Goal: Task Accomplishment & Management: Manage account settings

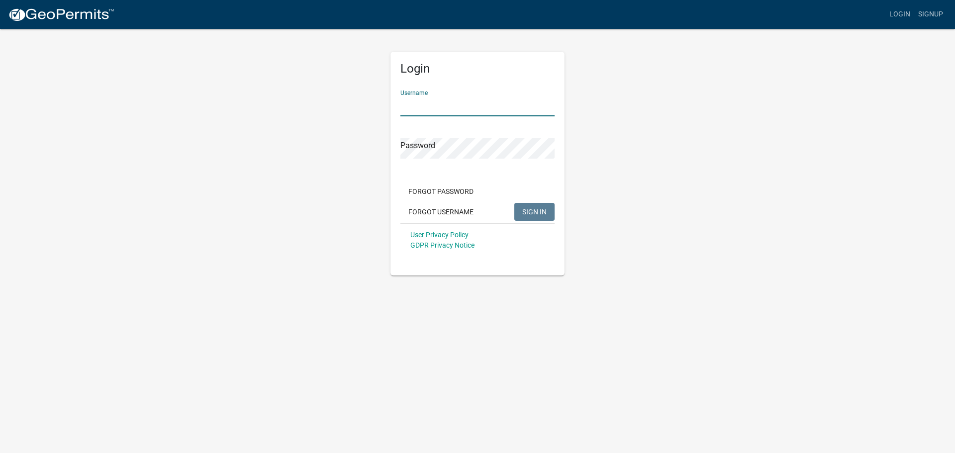
click at [435, 106] on input "Username" at bounding box center [477, 106] width 154 height 20
type input "owens12"
click at [532, 208] on span "SIGN IN" at bounding box center [534, 211] width 24 height 8
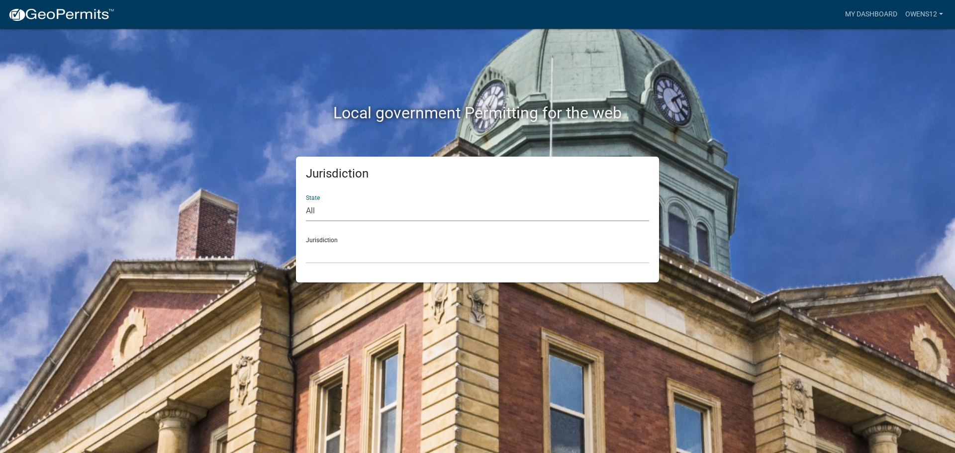
click at [368, 208] on select "All [US_STATE] [US_STATE] [US_STATE] [US_STATE] [US_STATE] [US_STATE] [US_STATE…" at bounding box center [477, 211] width 343 height 20
select select "[US_STATE]"
click at [306, 201] on select "All [US_STATE] [US_STATE] [US_STATE] [US_STATE] [US_STATE] [US_STATE] [US_STATE…" at bounding box center [477, 211] width 343 height 20
click at [362, 256] on select "[GEOGRAPHIC_DATA], [US_STATE] [GEOGRAPHIC_DATA], [US_STATE] [GEOGRAPHIC_DATA], …" at bounding box center [477, 253] width 343 height 20
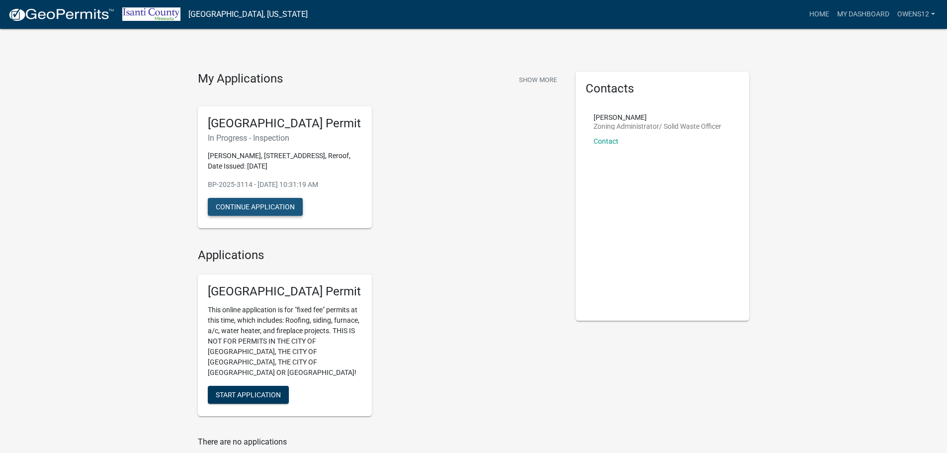
click at [241, 203] on button "Continue Application" at bounding box center [255, 207] width 95 height 18
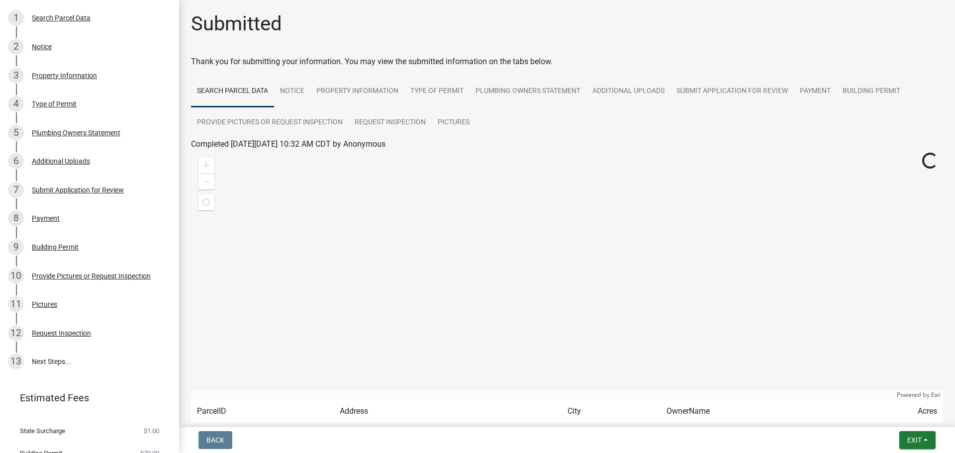
scroll to position [168, 0]
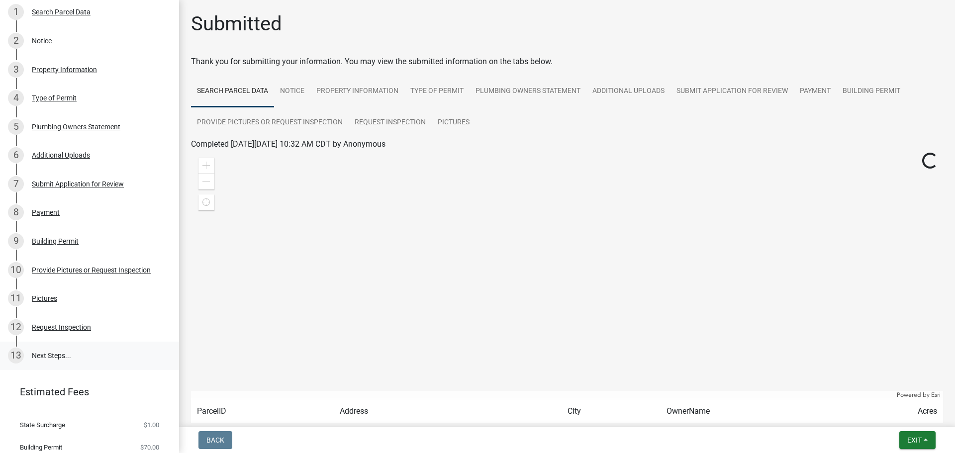
click at [39, 348] on link "13 Next Steps..." at bounding box center [89, 356] width 179 height 29
click at [80, 348] on link "13 Next Steps..." at bounding box center [89, 356] width 179 height 29
click at [16, 349] on div "13" at bounding box center [16, 356] width 16 height 16
drag, startPoint x: 179, startPoint y: 307, endPoint x: 954, endPoint y: 448, distance: 787.8
click at [182, 306] on div "Submitted Thank you for submitting your information. You may view the submitted…" at bounding box center [567, 244] width 776 height 464
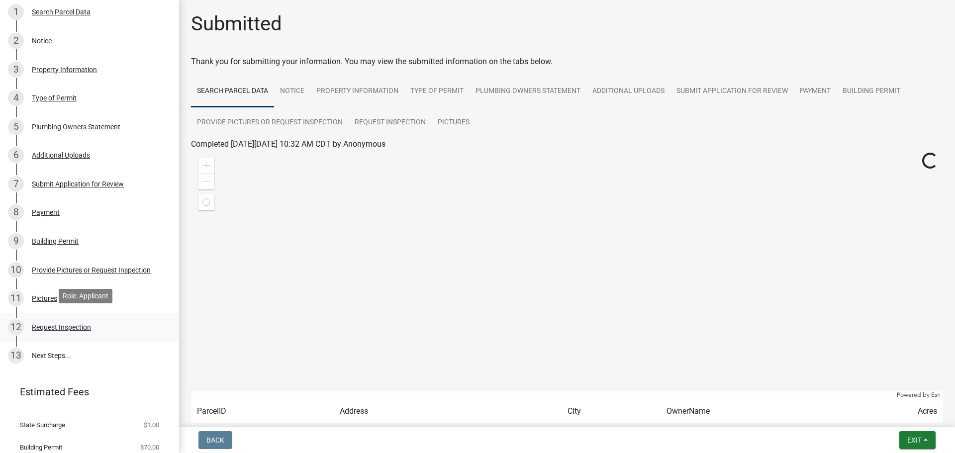
click at [41, 324] on div "Request Inspection" at bounding box center [61, 327] width 59 height 7
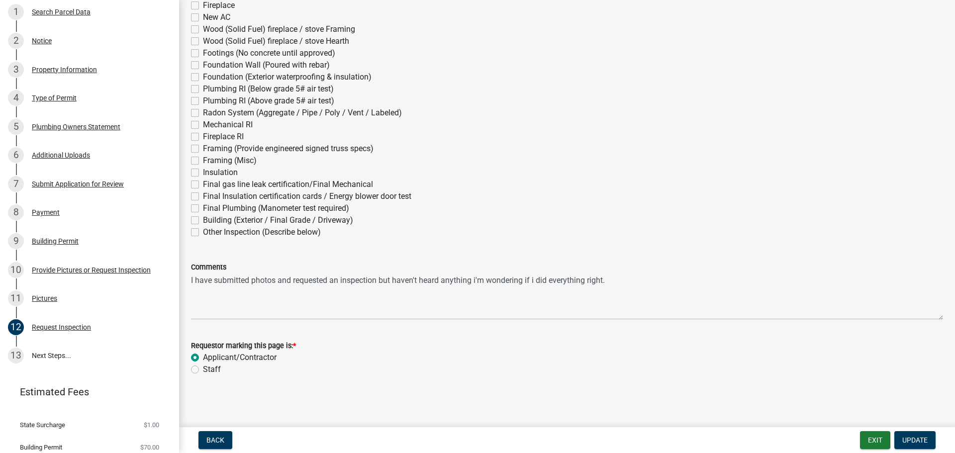
scroll to position [0, 0]
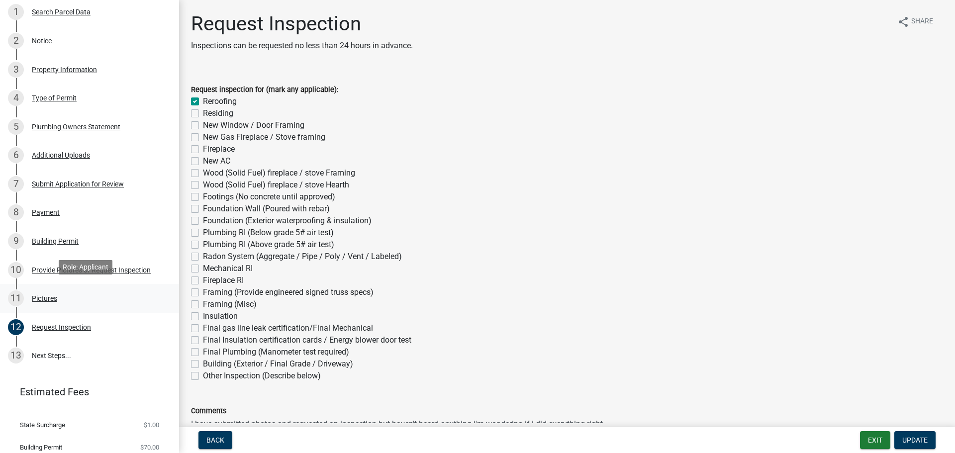
click at [50, 295] on div "Pictures" at bounding box center [44, 298] width 25 height 7
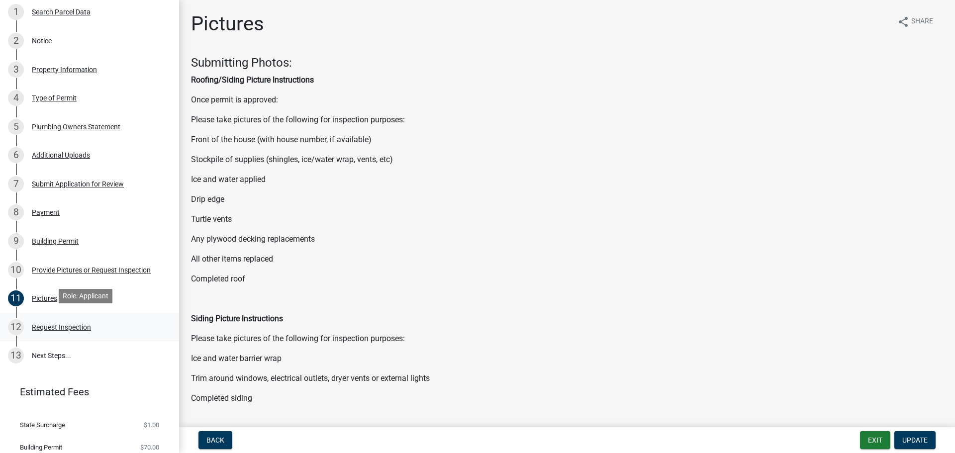
click at [73, 324] on div "Request Inspection" at bounding box center [61, 327] width 59 height 7
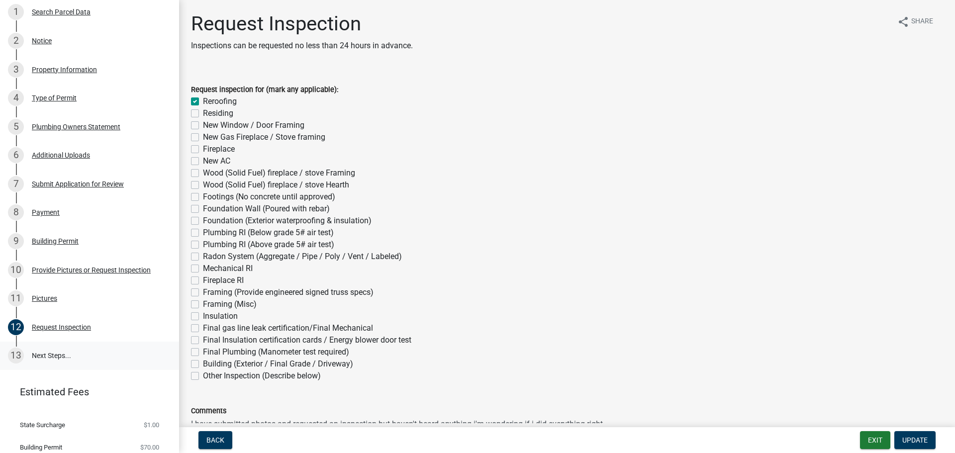
click at [46, 347] on link "13 Next Steps..." at bounding box center [89, 356] width 179 height 29
click at [31, 350] on link "13 Next Steps..." at bounding box center [89, 356] width 179 height 29
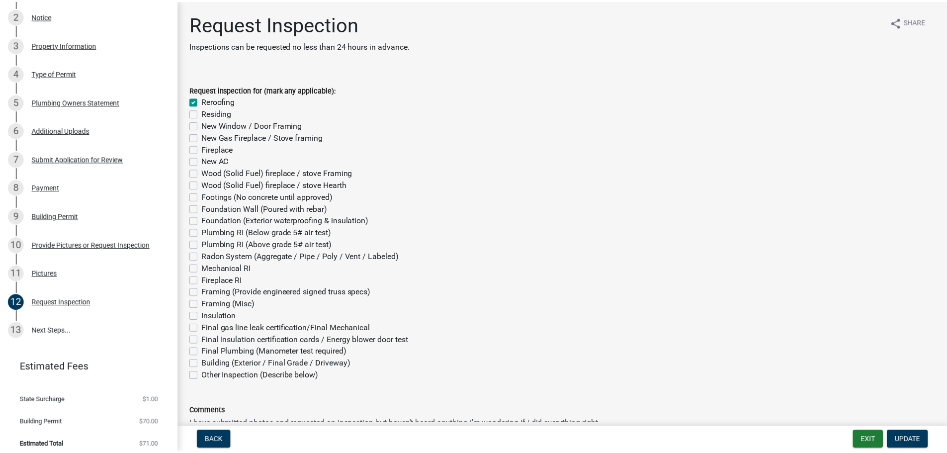
scroll to position [196, 0]
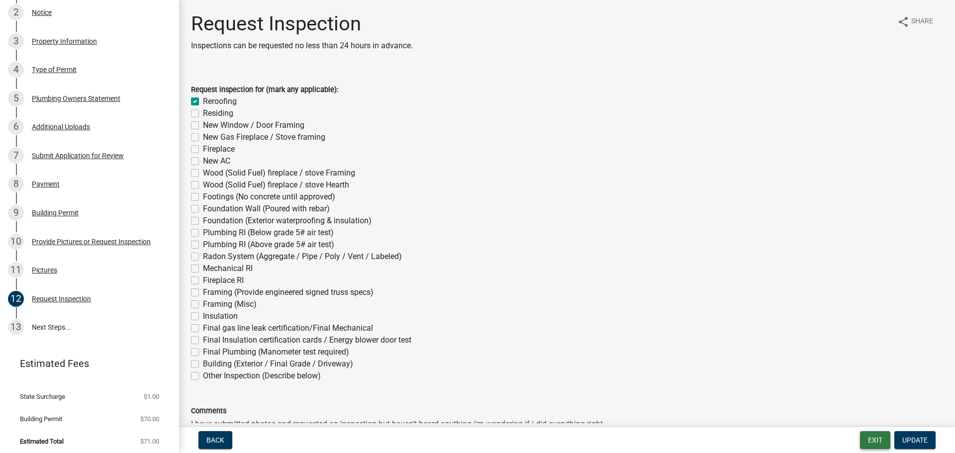
click at [877, 438] on button "Exit" at bounding box center [875, 440] width 30 height 18
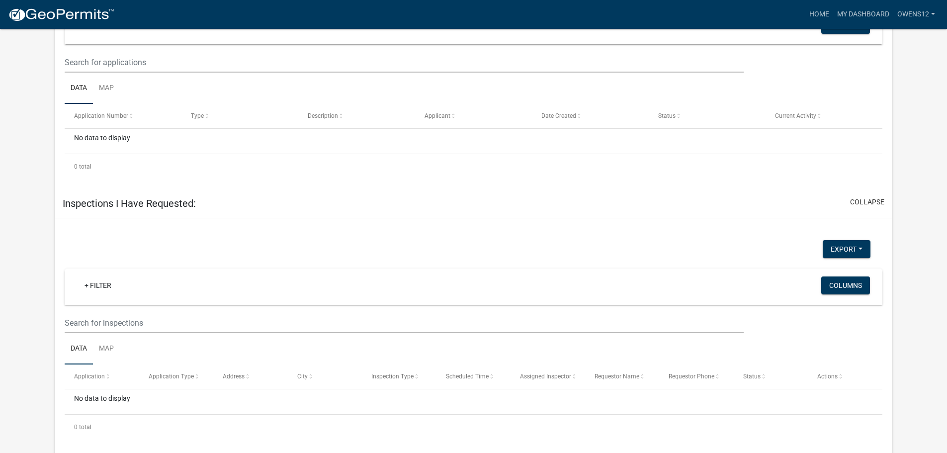
scroll to position [444, 0]
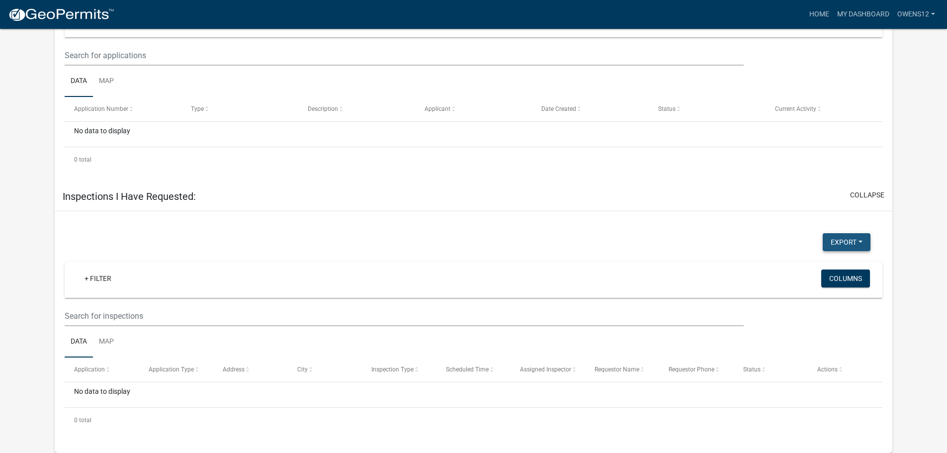
click at [861, 239] on button "Export" at bounding box center [847, 242] width 48 height 18
click at [915, 260] on app-user-applications "more_horiz Home My Dashboard owens12 Account Logout My Dashboard Settings setti…" at bounding box center [473, 19] width 947 height 868
click at [859, 277] on button "Columns" at bounding box center [845, 278] width 49 height 18
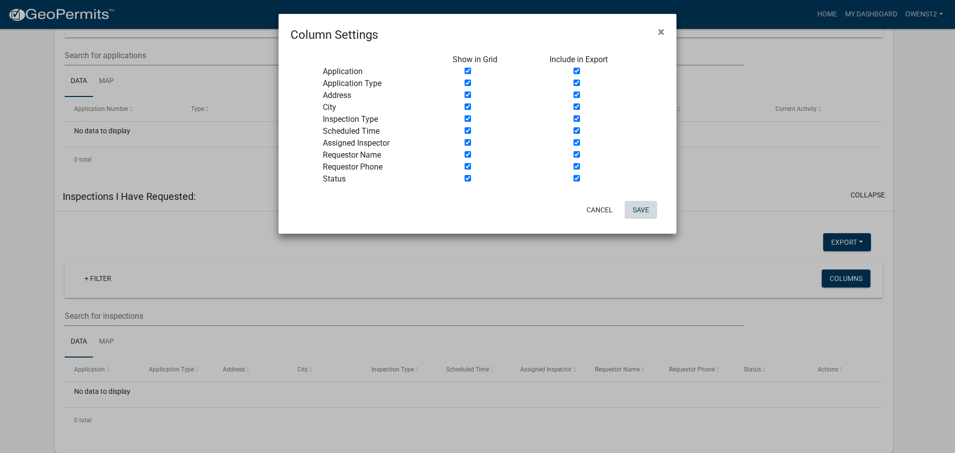
click at [642, 209] on button "Save" at bounding box center [641, 210] width 32 height 18
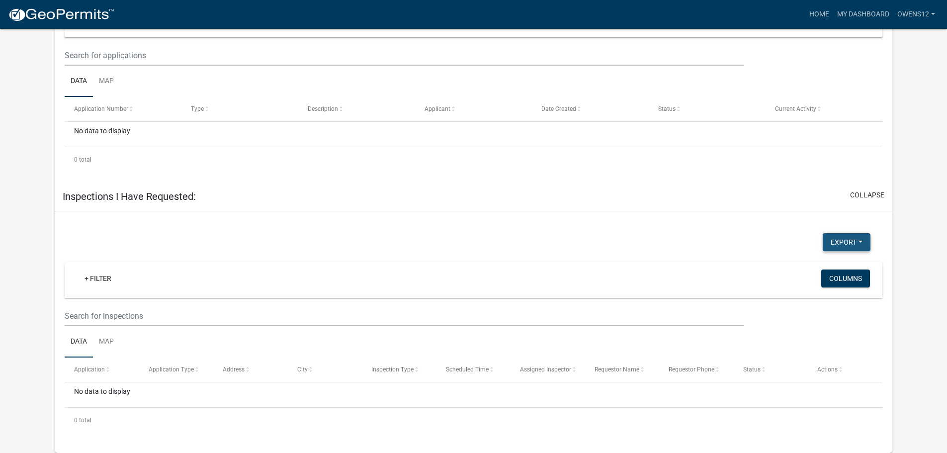
click at [860, 240] on button "Export" at bounding box center [847, 242] width 48 height 18
click at [928, 251] on app-user-applications "more_horiz Home My Dashboard owens12 Account Logout My Dashboard Settings setti…" at bounding box center [473, 19] width 947 height 868
click at [848, 276] on button "Columns" at bounding box center [845, 278] width 49 height 18
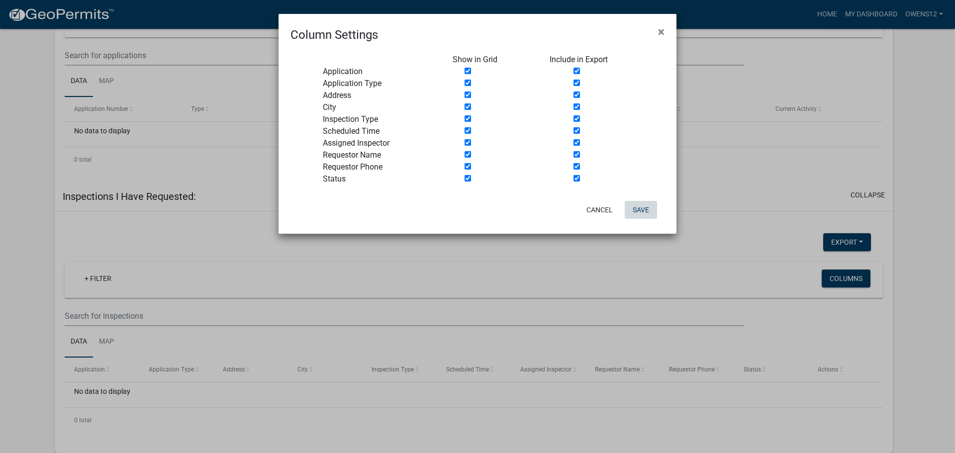
click at [647, 209] on button "Save" at bounding box center [641, 210] width 32 height 18
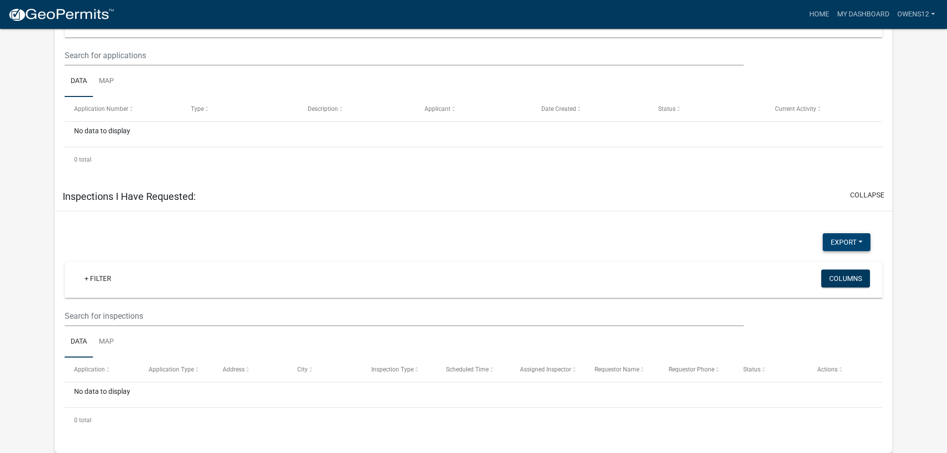
click at [860, 239] on button "Export" at bounding box center [847, 242] width 48 height 18
click at [822, 265] on button "Excel Format (.xlsx)" at bounding box center [824, 268] width 93 height 24
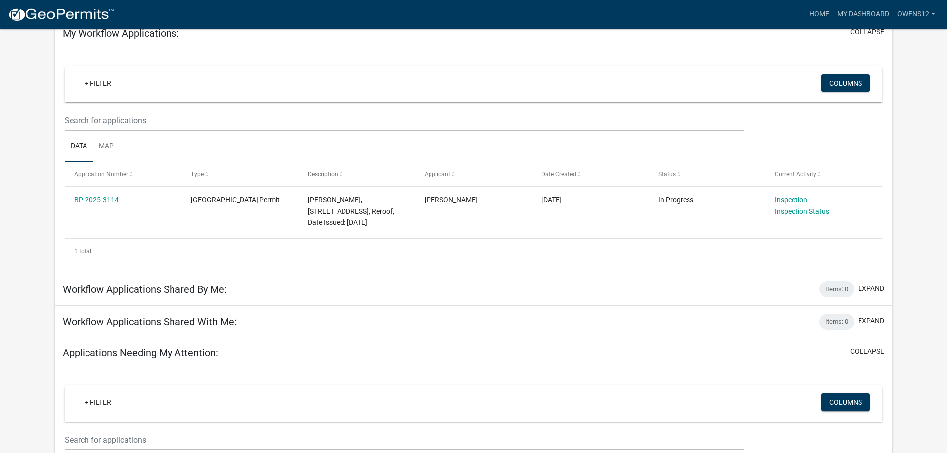
scroll to position [0, 0]
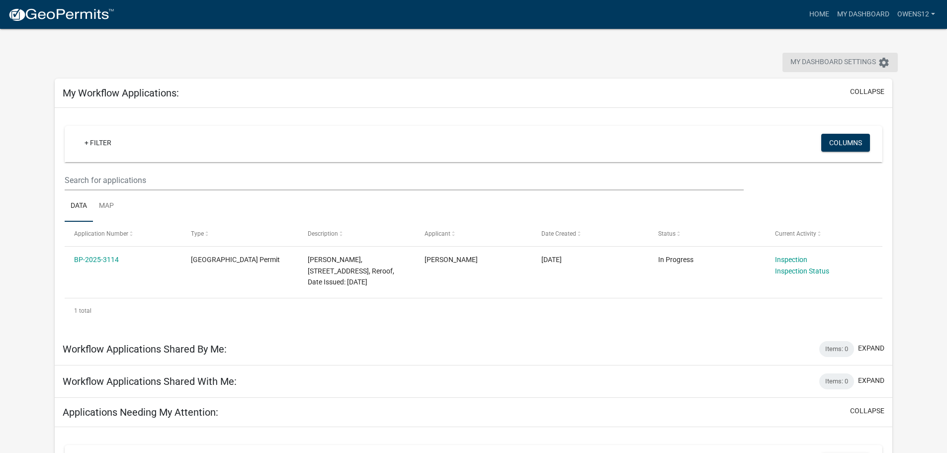
click at [833, 59] on span "My Dashboard Settings" at bounding box center [834, 63] width 86 height 12
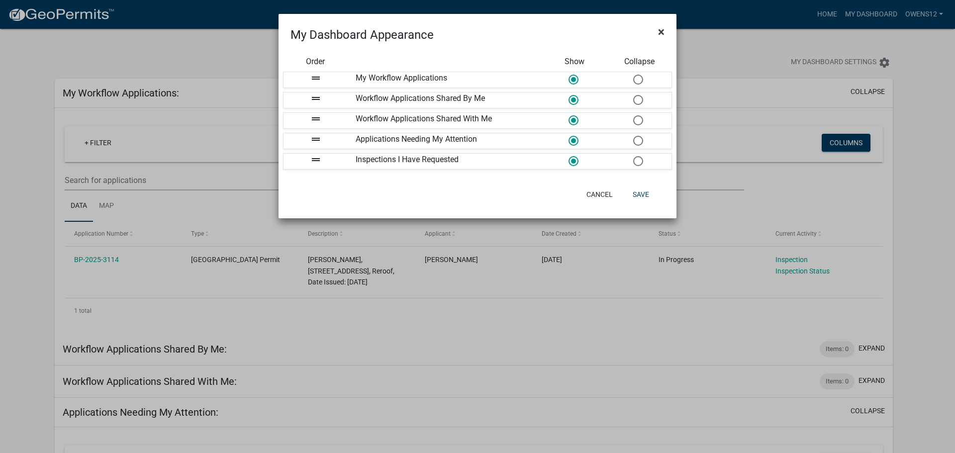
click at [664, 31] on button "×" at bounding box center [661, 32] width 22 height 28
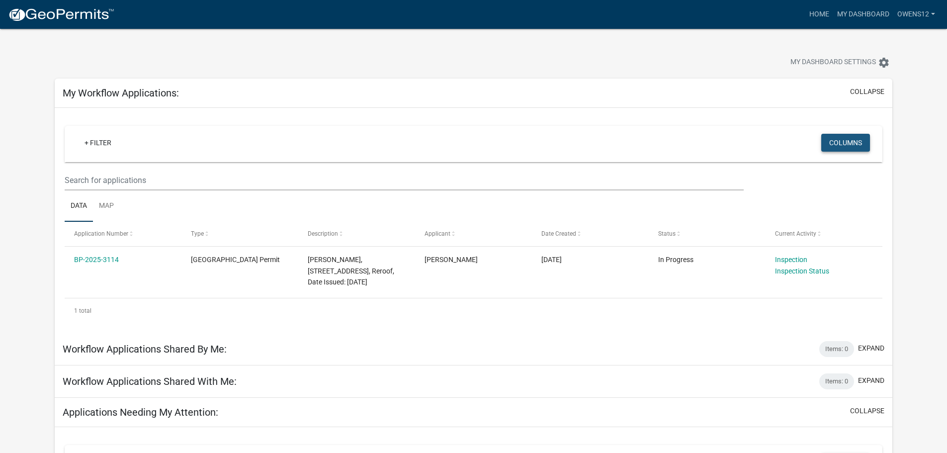
click at [841, 139] on button "Columns" at bounding box center [845, 143] width 49 height 18
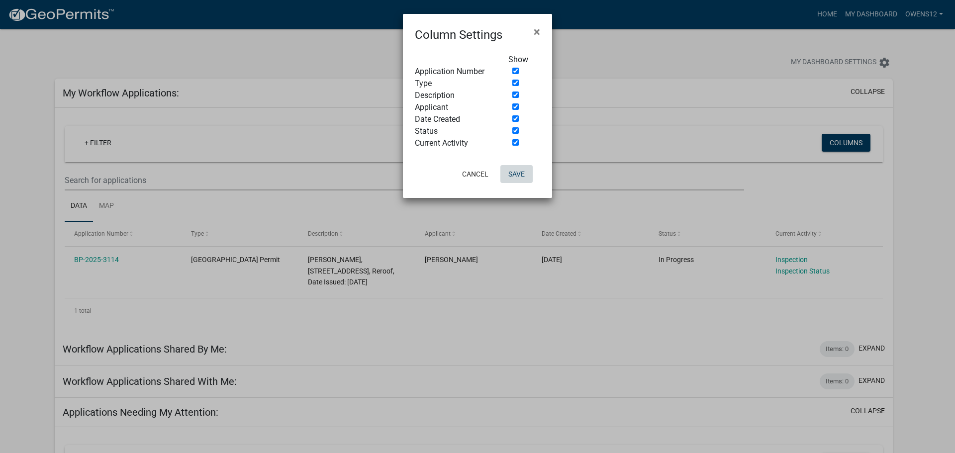
click at [519, 173] on button "Save" at bounding box center [516, 174] width 32 height 18
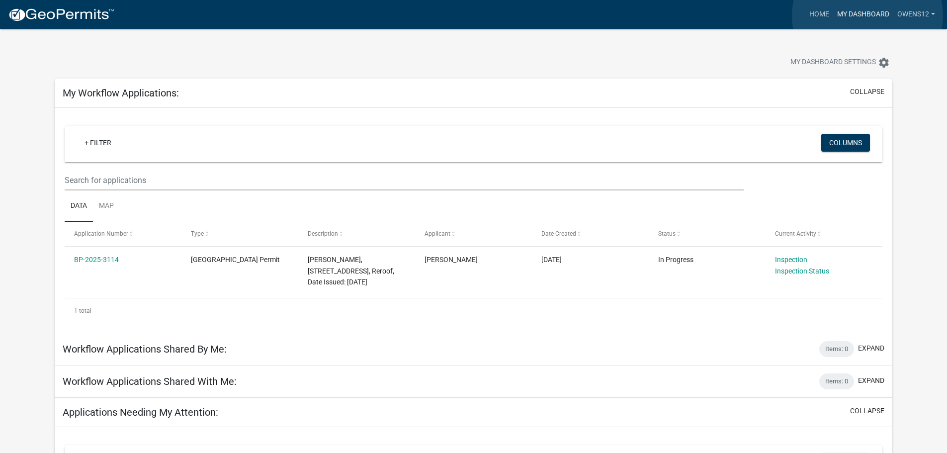
click at [868, 16] on link "My Dashboard" at bounding box center [863, 14] width 60 height 19
click at [863, 9] on link "My Dashboard" at bounding box center [863, 14] width 60 height 19
click at [824, 12] on link "Home" at bounding box center [820, 14] width 28 height 19
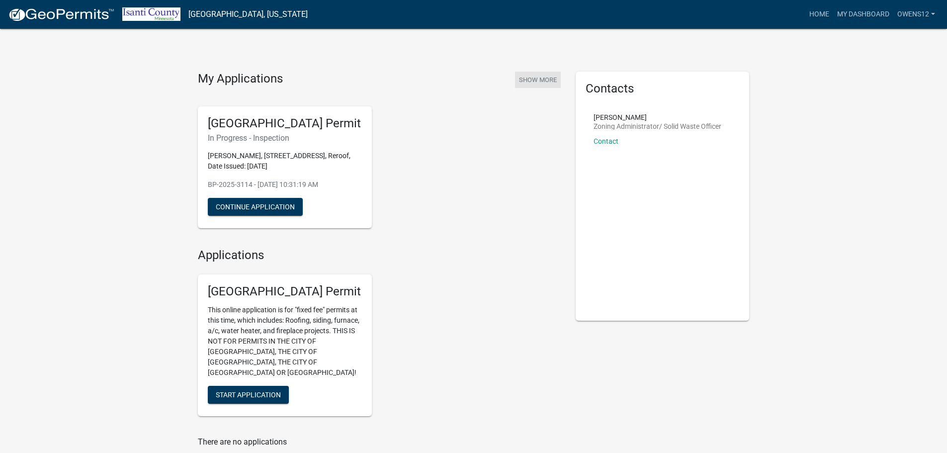
click at [537, 79] on button "Show More" at bounding box center [538, 80] width 46 height 16
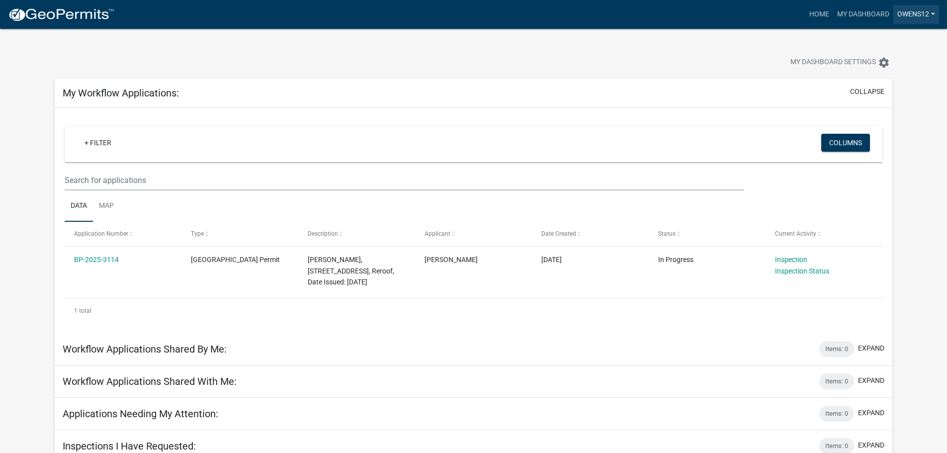
click at [933, 12] on link "owens12" at bounding box center [917, 14] width 46 height 19
click at [881, 38] on link "Account" at bounding box center [900, 41] width 80 height 24
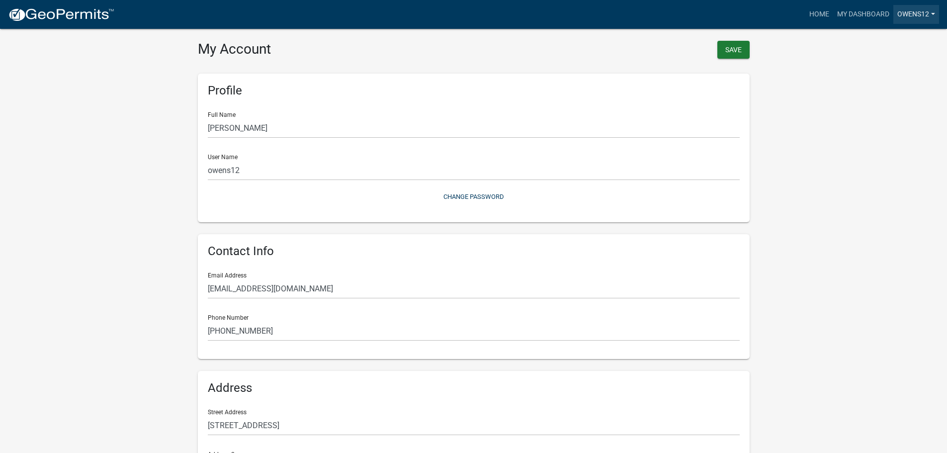
click at [934, 12] on link "owens12" at bounding box center [917, 14] width 46 height 19
click at [879, 74] on link "Logout" at bounding box center [900, 73] width 80 height 24
